Goal: Information Seeking & Learning: Compare options

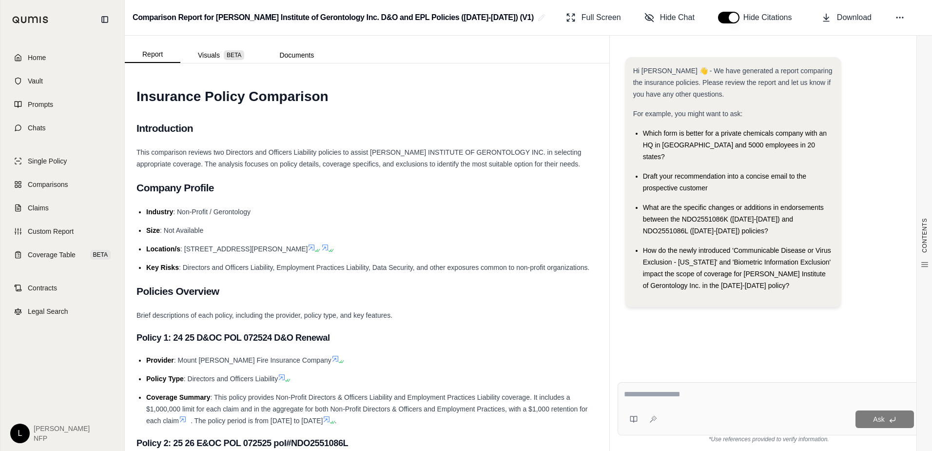
scroll to position [1827, 0]
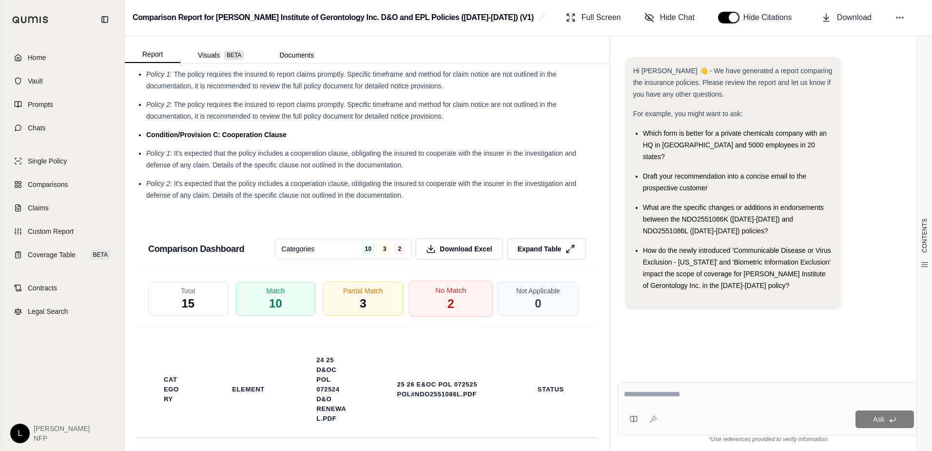
click at [447, 312] on span "2" at bounding box center [450, 303] width 7 height 17
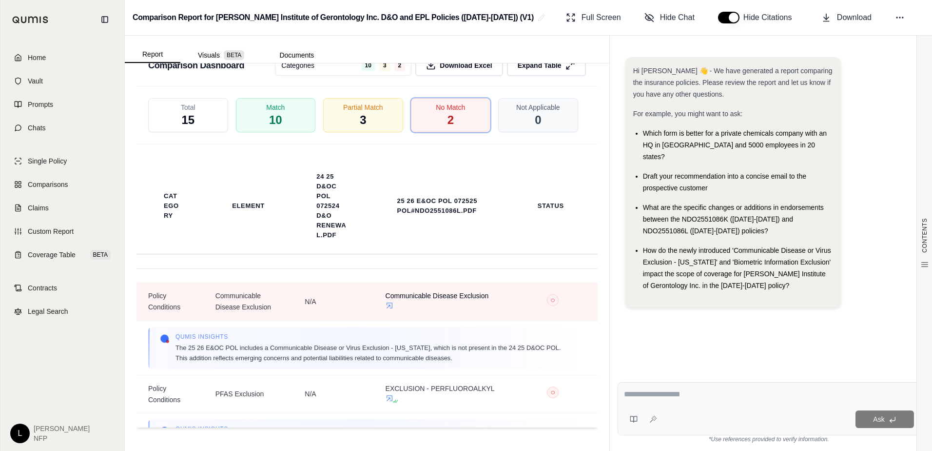
scroll to position [2022, 0]
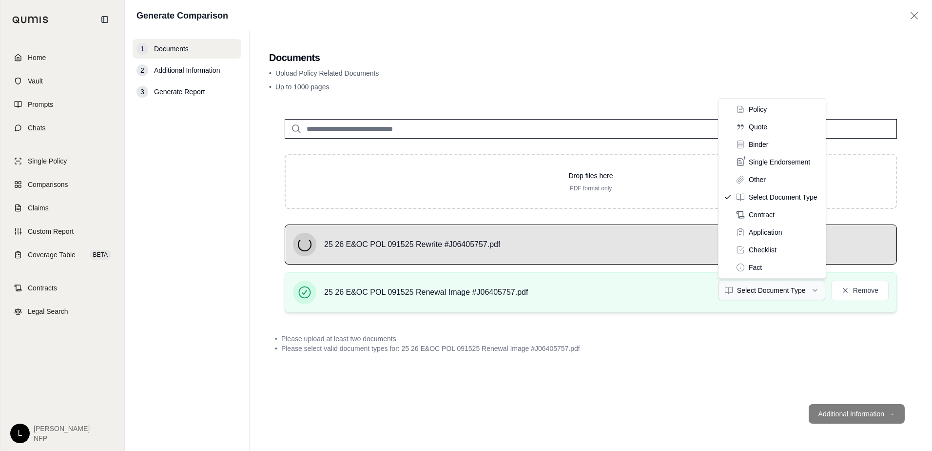
click at [814, 293] on html "Home Vault Prompts Chats Single Policy Comparisons Claims Custom Report Coverag…" at bounding box center [466, 225] width 932 height 451
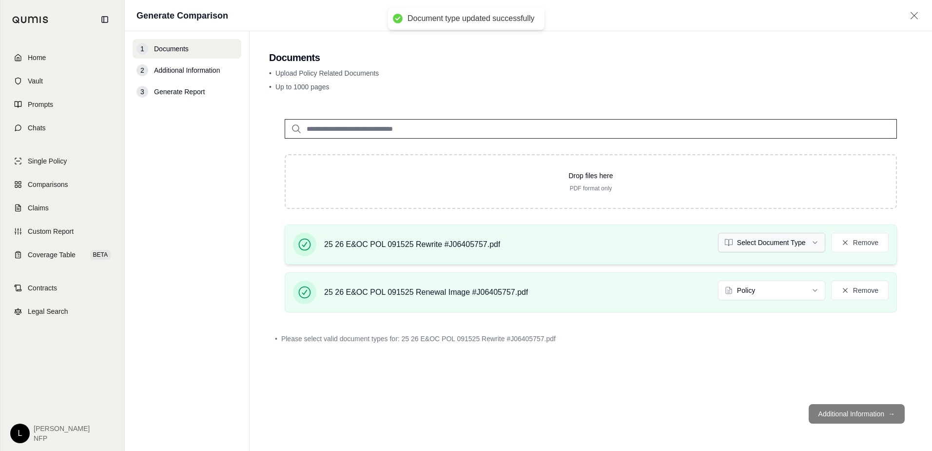
click at [807, 244] on html "Document type updated successfully Home Vault Prompts Chats Single Policy Compa…" at bounding box center [466, 225] width 932 height 451
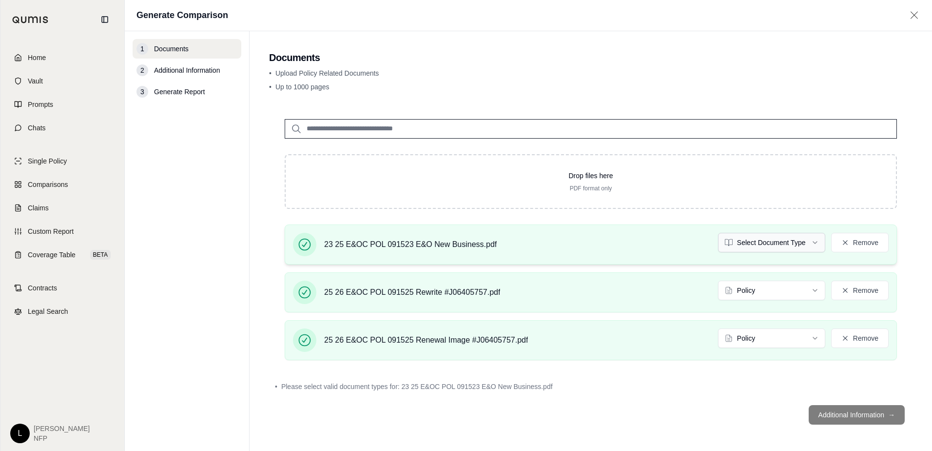
click at [788, 246] on html "Home Vault Prompts Chats Single Policy Comparisons Claims Custom Report Coverag…" at bounding box center [466, 225] width 932 height 451
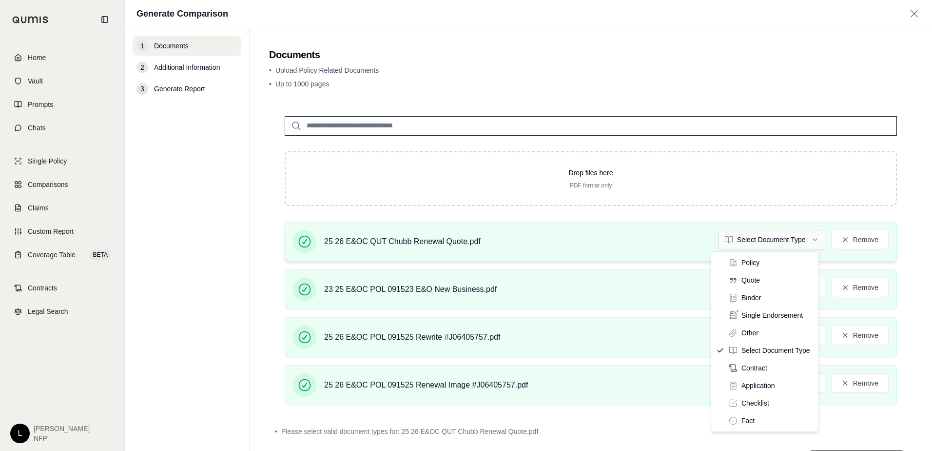
click at [800, 242] on html "Home Vault Prompts Chats Single Policy Comparisons Claims Custom Report Coverag…" at bounding box center [466, 225] width 932 height 451
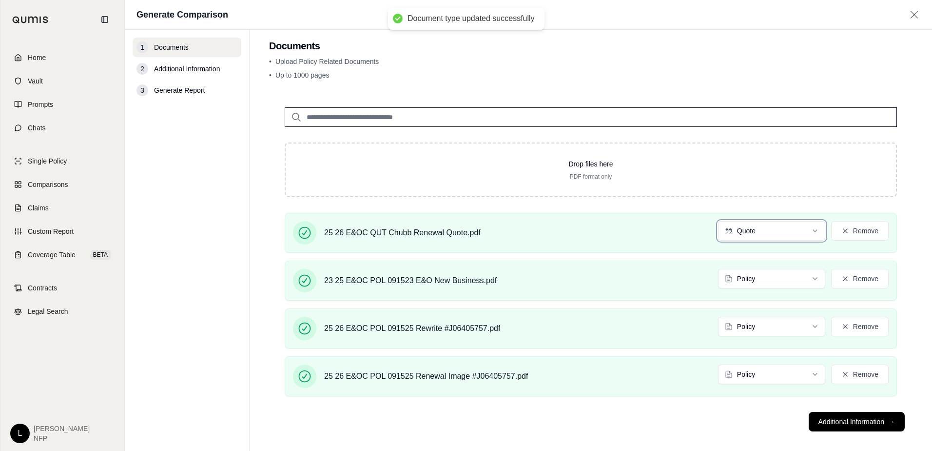
scroll to position [18, 0]
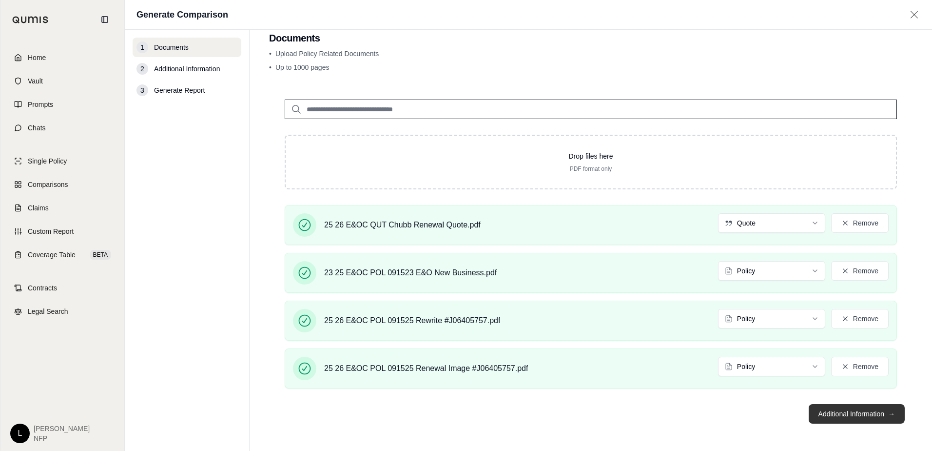
click at [856, 412] on button "Additional Information →" at bounding box center [857, 414] width 96 height 20
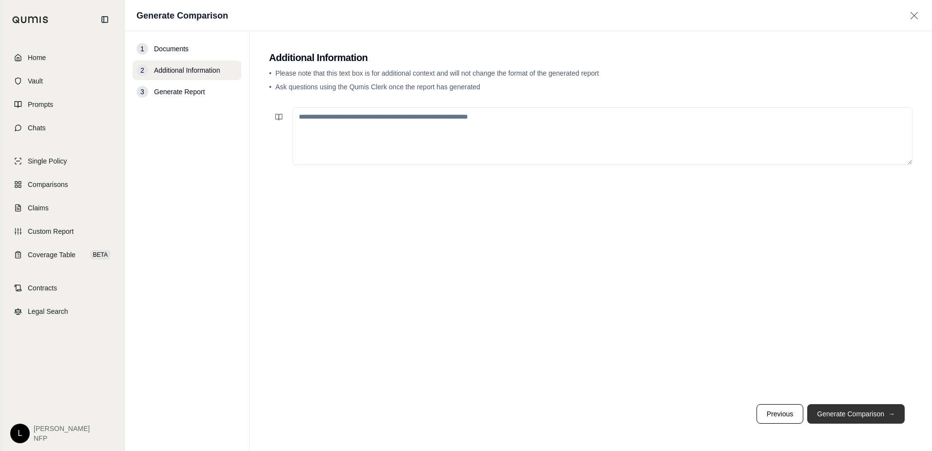
click at [862, 413] on button "Generate Comparison →" at bounding box center [856, 414] width 98 height 20
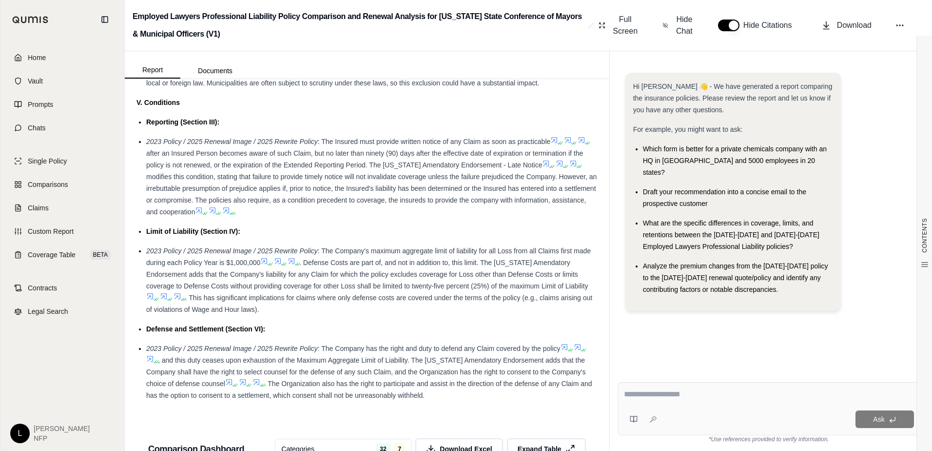
scroll to position [2163, 0]
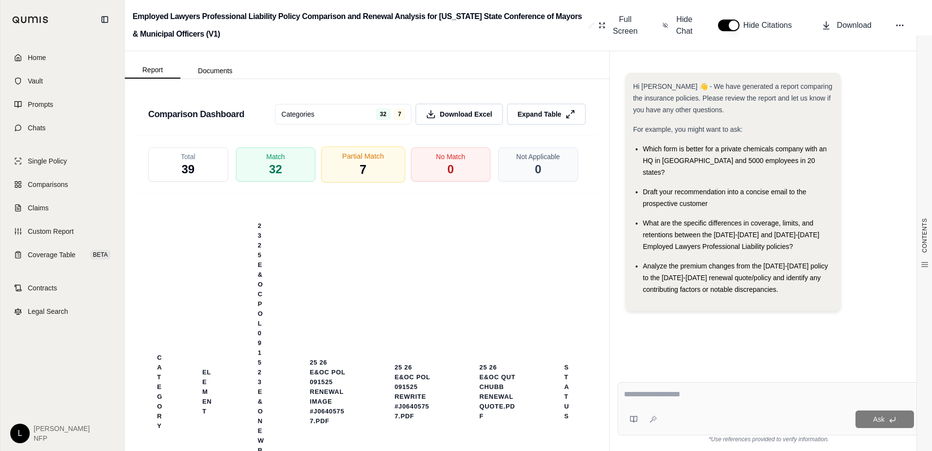
click at [371, 156] on span "Partial Match" at bounding box center [363, 156] width 42 height 10
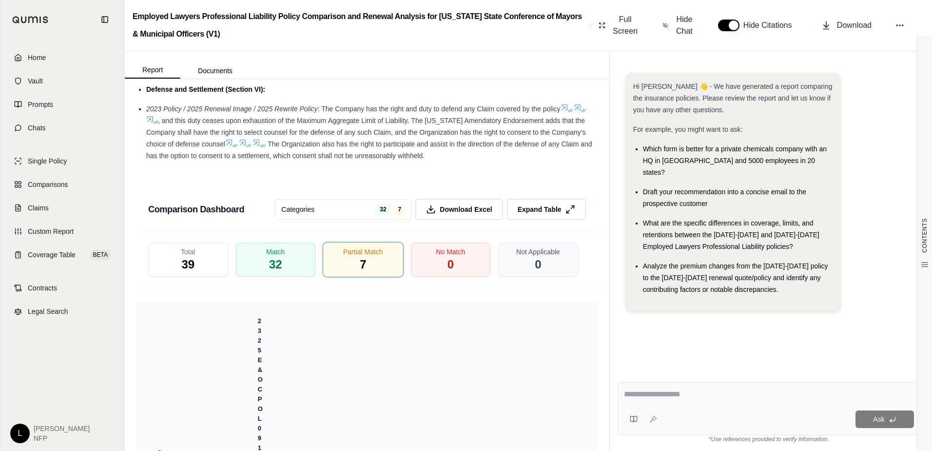
scroll to position [1920, 0]
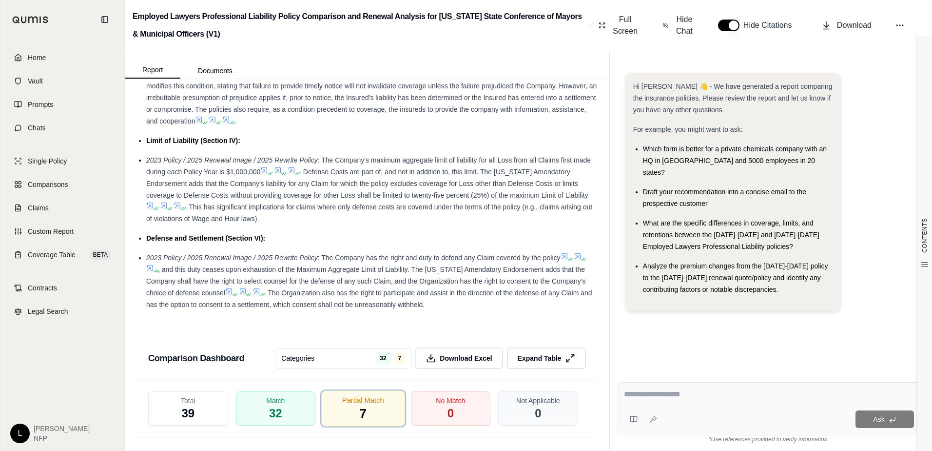
click at [387, 403] on div "Partial Match 7" at bounding box center [363, 408] width 84 height 36
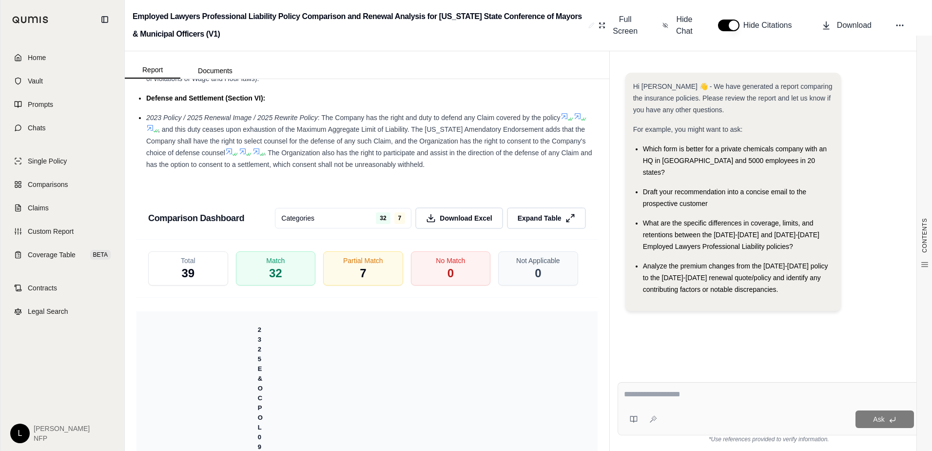
scroll to position [2212, 0]
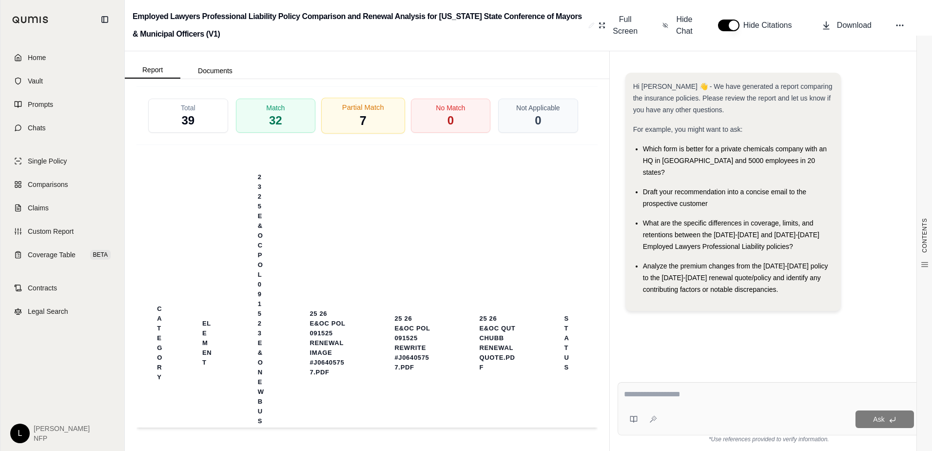
click at [351, 125] on div "Partial Match 7" at bounding box center [363, 116] width 84 height 36
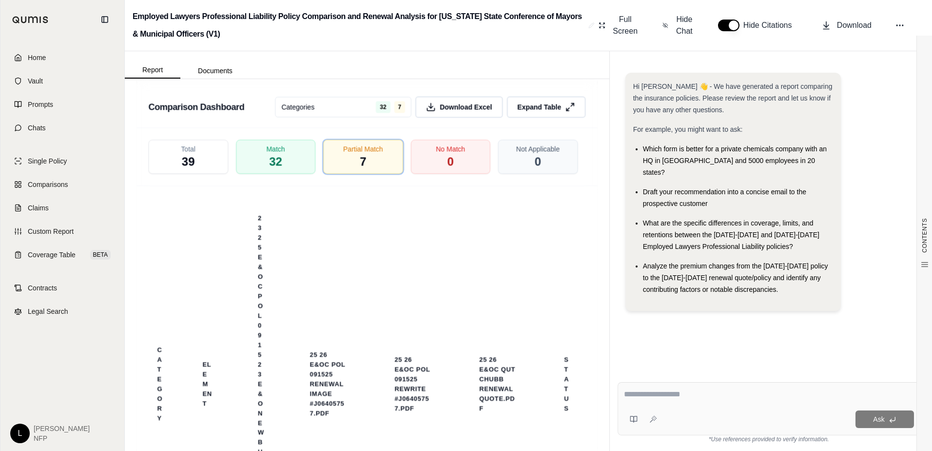
scroll to position [2115, 0]
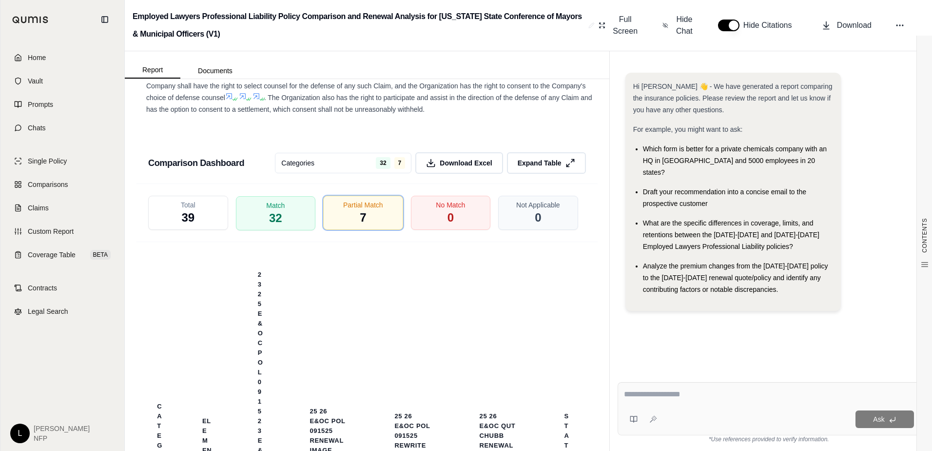
drag, startPoint x: 288, startPoint y: 213, endPoint x: 338, endPoint y: 247, distance: 60.4
click at [289, 213] on div "Match 32" at bounding box center [276, 213] width 80 height 34
click at [354, 209] on span "Partial Match" at bounding box center [363, 204] width 42 height 10
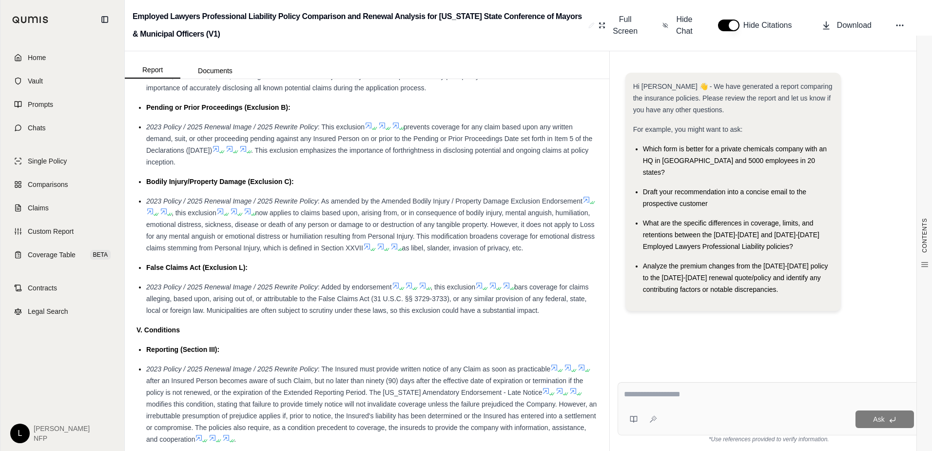
scroll to position [1578, 0]
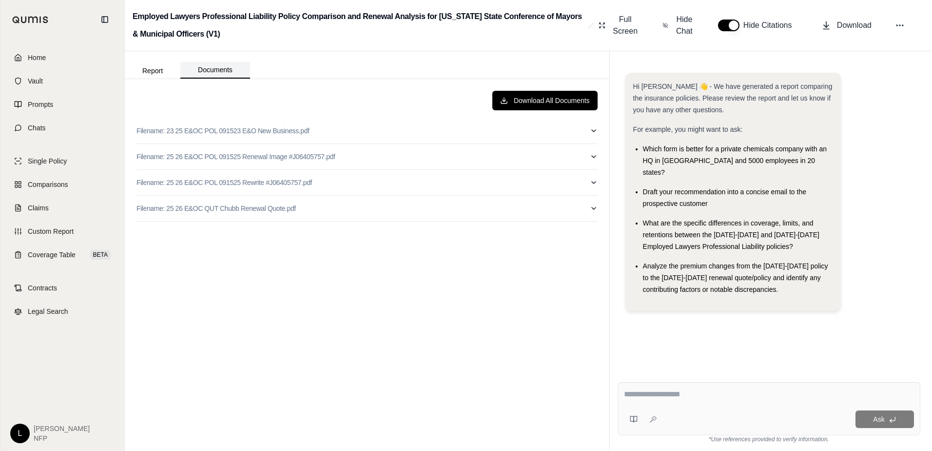
click at [220, 71] on button "Documents" at bounding box center [215, 70] width 70 height 17
click at [594, 132] on icon "button" at bounding box center [594, 131] width 4 height 2
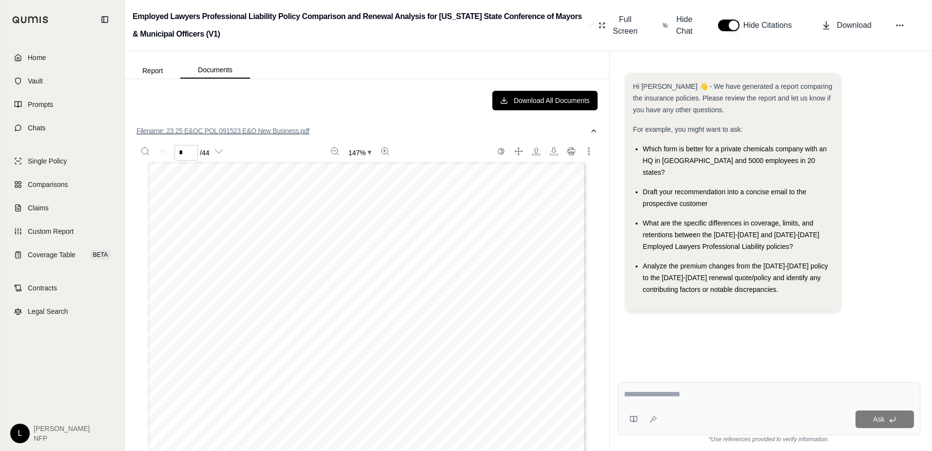
click at [590, 132] on icon "button" at bounding box center [594, 131] width 8 height 8
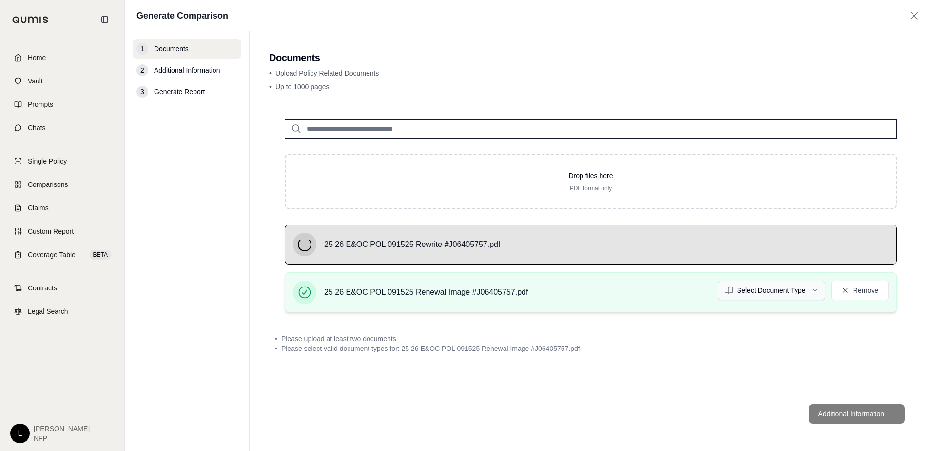
click at [787, 292] on html "Home Vault Prompts Chats Single Policy Comparisons Claims Custom Report Coverag…" at bounding box center [466, 225] width 932 height 451
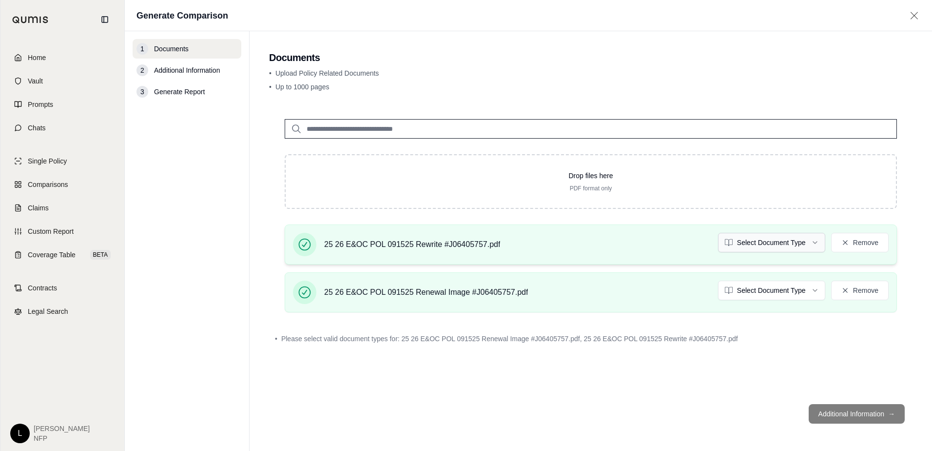
click at [756, 243] on html "Home Vault Prompts Chats Single Policy Comparisons Claims Custom Report Coverag…" at bounding box center [466, 225] width 932 height 451
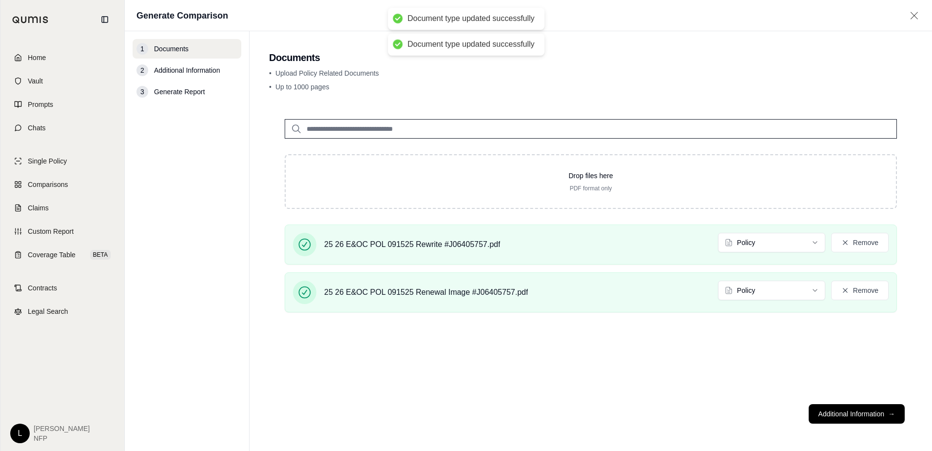
click at [857, 418] on button "Additional Information →" at bounding box center [857, 414] width 96 height 20
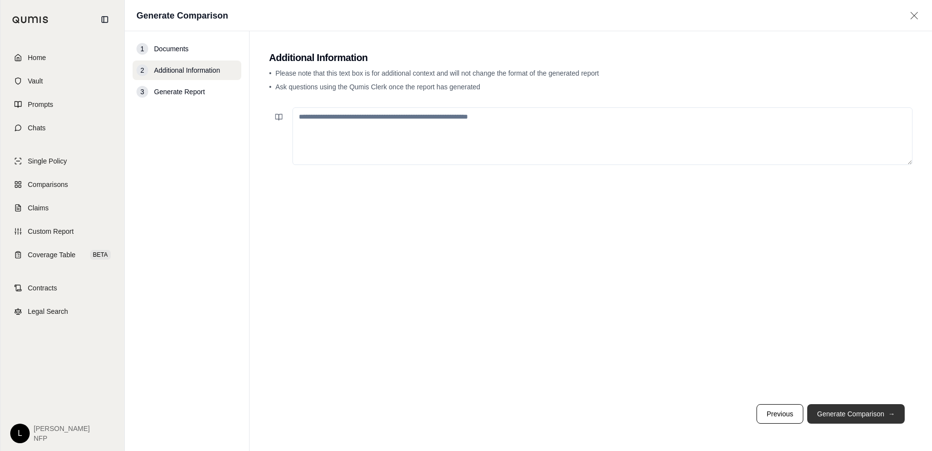
click at [831, 412] on button "Generate Comparison →" at bounding box center [856, 414] width 98 height 20
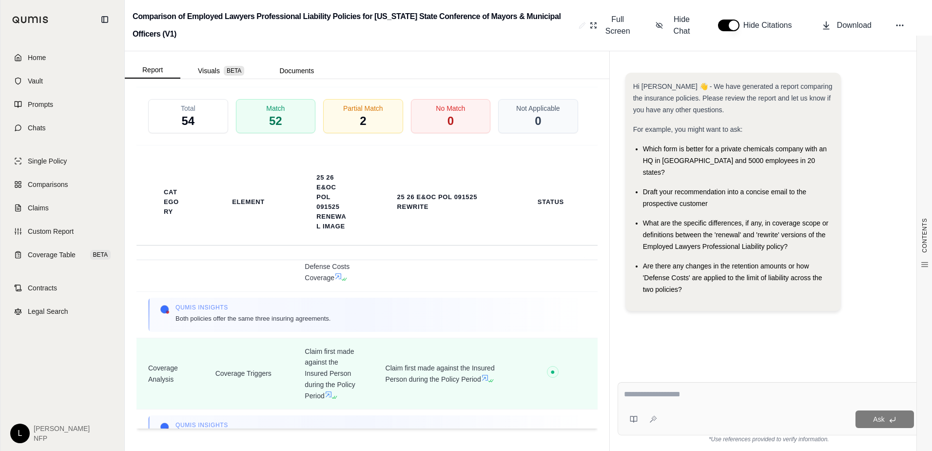
scroll to position [146, 0]
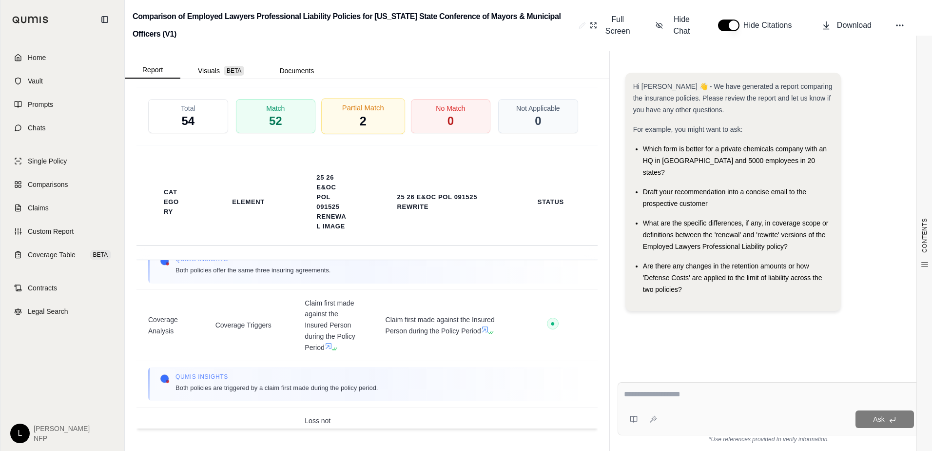
click at [366, 125] on div "Partial Match 2" at bounding box center [363, 116] width 84 height 36
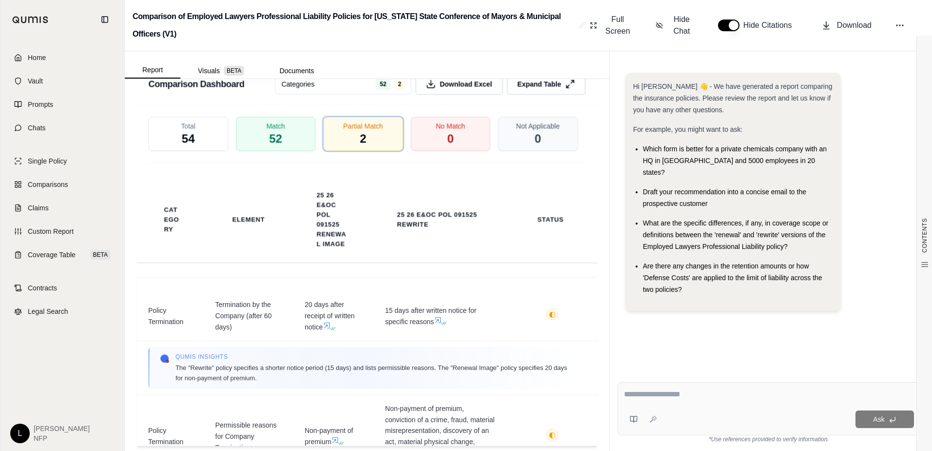
scroll to position [2208, 0]
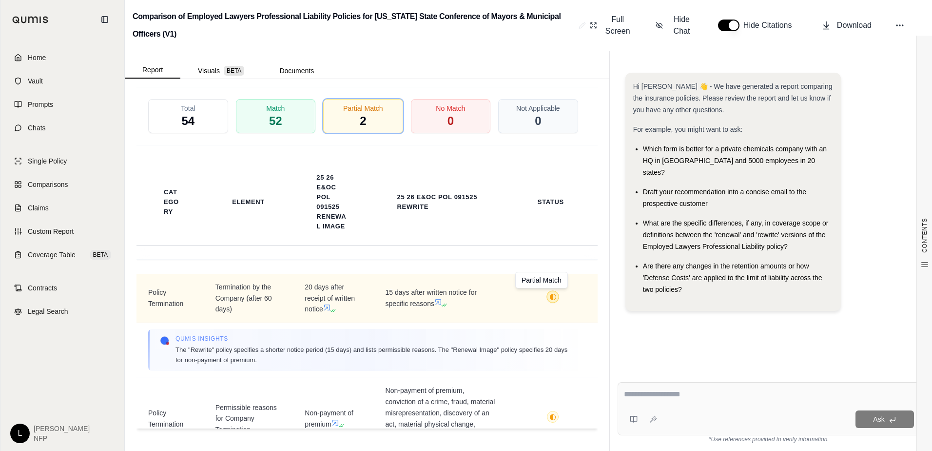
click at [549, 294] on span "◐" at bounding box center [552, 297] width 7 height 8
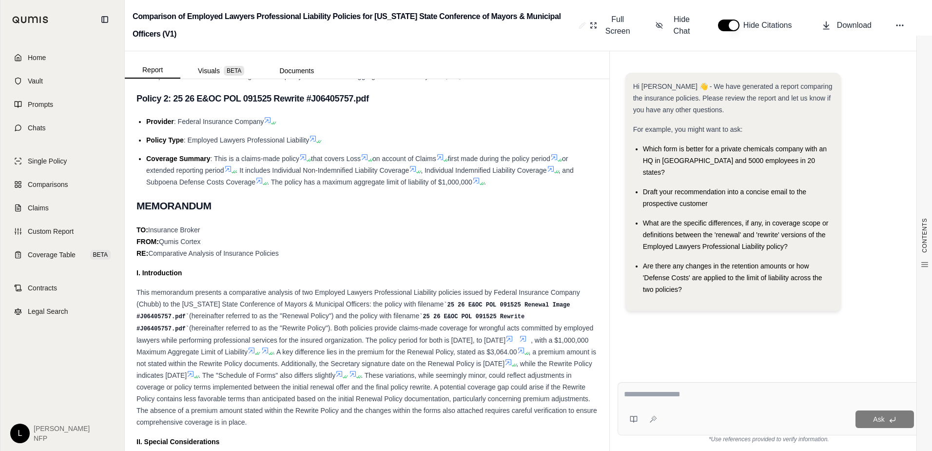
scroll to position [404, 0]
